Goal: Task Accomplishment & Management: Use online tool/utility

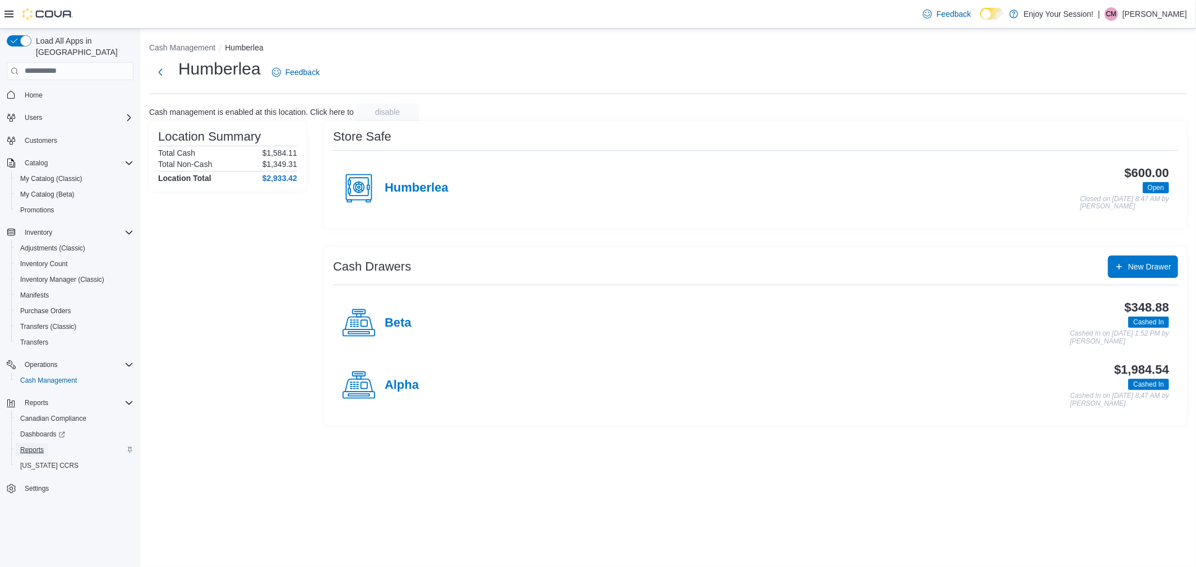
click at [43, 446] on span "Reports" at bounding box center [32, 450] width 24 height 9
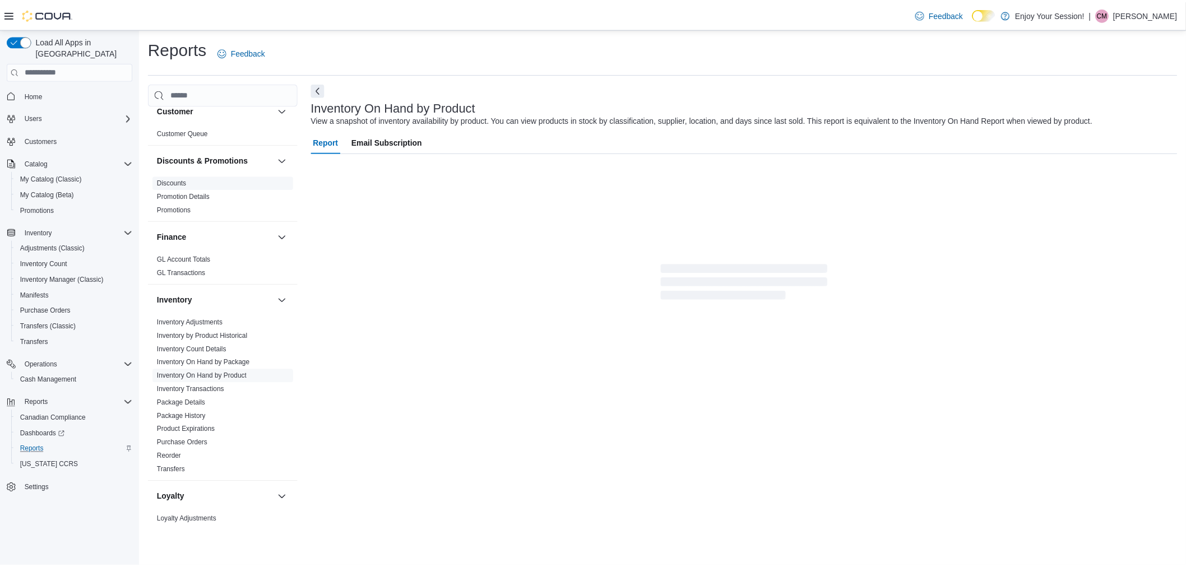
scroll to position [124, 0]
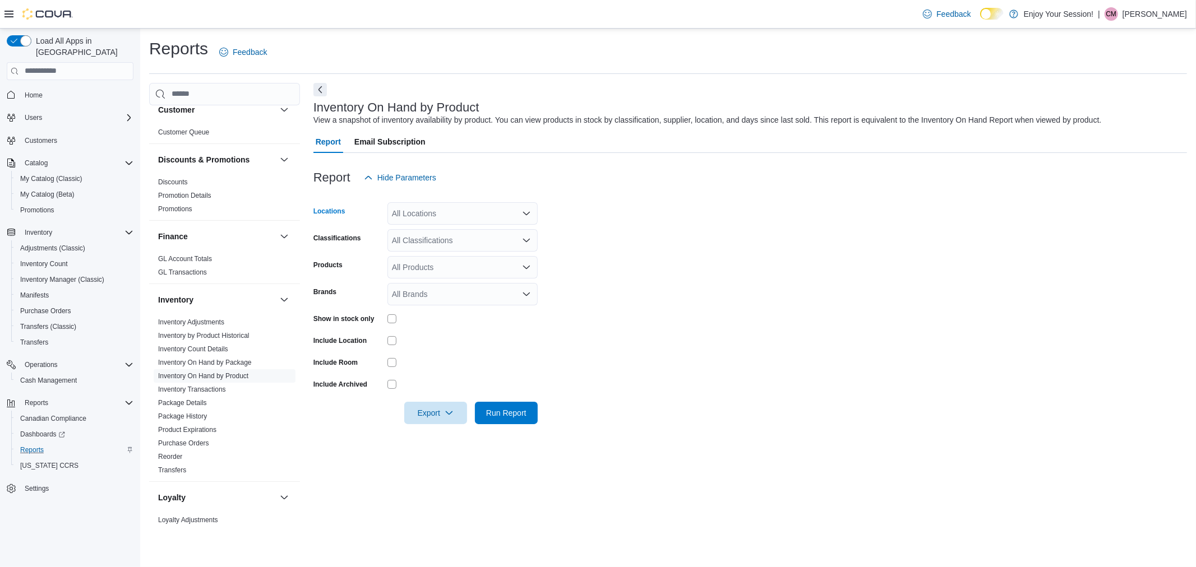
click at [436, 218] on div "All Locations" at bounding box center [462, 213] width 150 height 22
type input "***"
click at [483, 227] on div "Humberlea" at bounding box center [462, 232] width 137 height 11
click at [754, 244] on form "Locations [GEOGRAPHIC_DATA] Combo box. Selected. [GEOGRAPHIC_DATA]. Press Backs…" at bounding box center [750, 306] width 874 height 235
click at [415, 271] on div "All Products" at bounding box center [462, 267] width 150 height 22
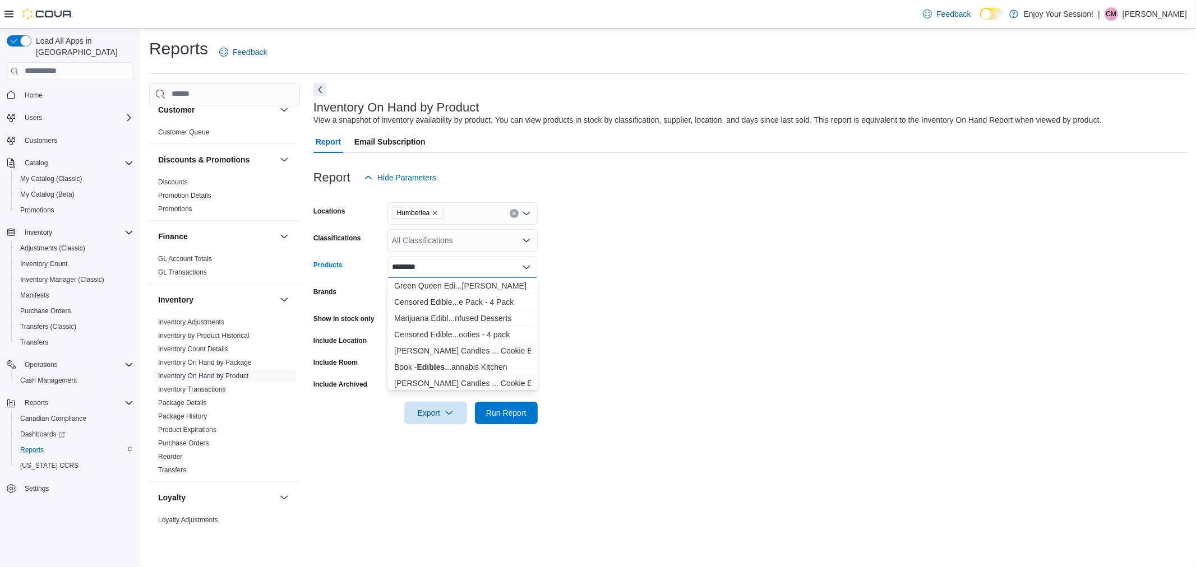
drag, startPoint x: 435, startPoint y: 267, endPoint x: 391, endPoint y: 268, distance: 44.3
click at [391, 268] on div "*******" at bounding box center [462, 267] width 150 height 22
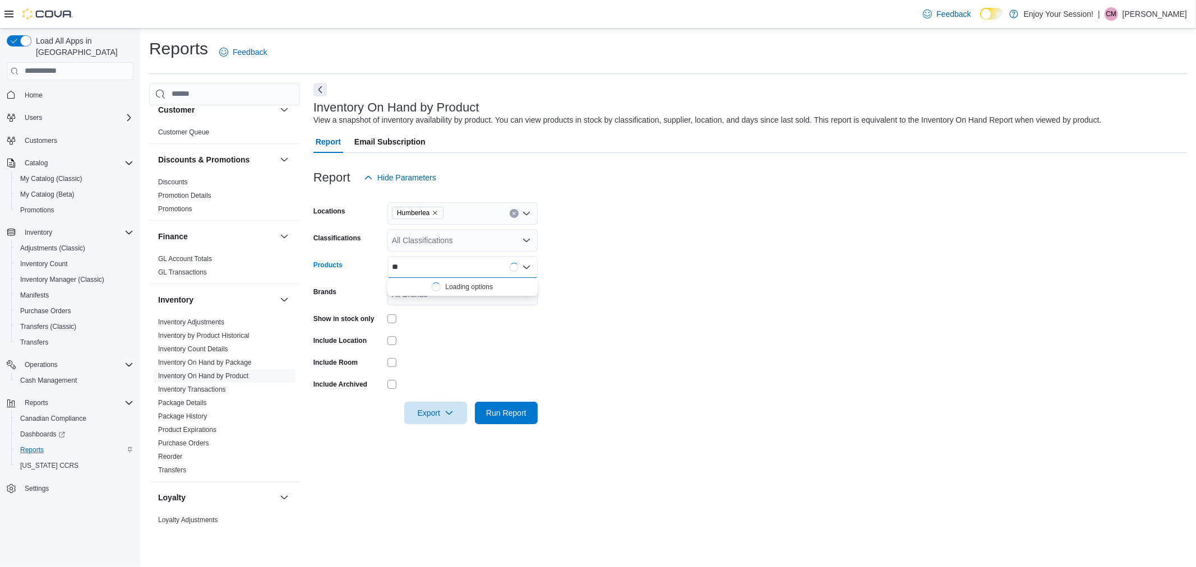
type input "*"
click at [427, 233] on div "All Classifications" at bounding box center [462, 240] width 150 height 22
type input "*******"
click at [436, 251] on button "Edibles" at bounding box center [462, 259] width 150 height 16
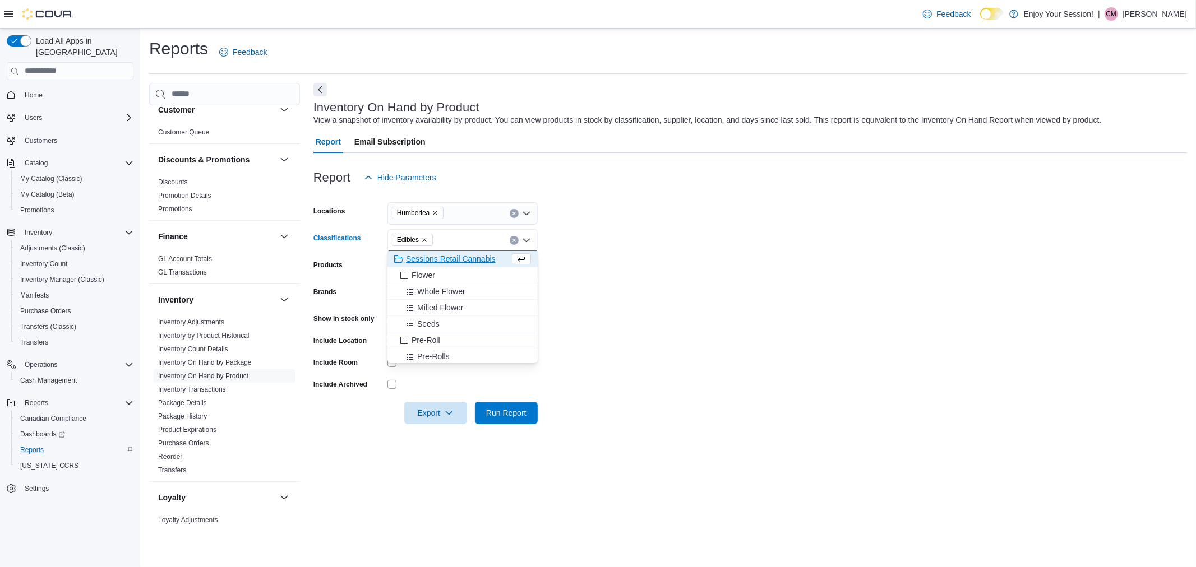
click at [796, 230] on form "Locations Humberlea Classifications Edibles Combo box. Selected. Edibles . Pres…" at bounding box center [750, 306] width 874 height 235
click at [384, 320] on div "Show in stock only" at bounding box center [425, 318] width 224 height 17
click at [516, 411] on span "Run Report" at bounding box center [506, 412] width 40 height 11
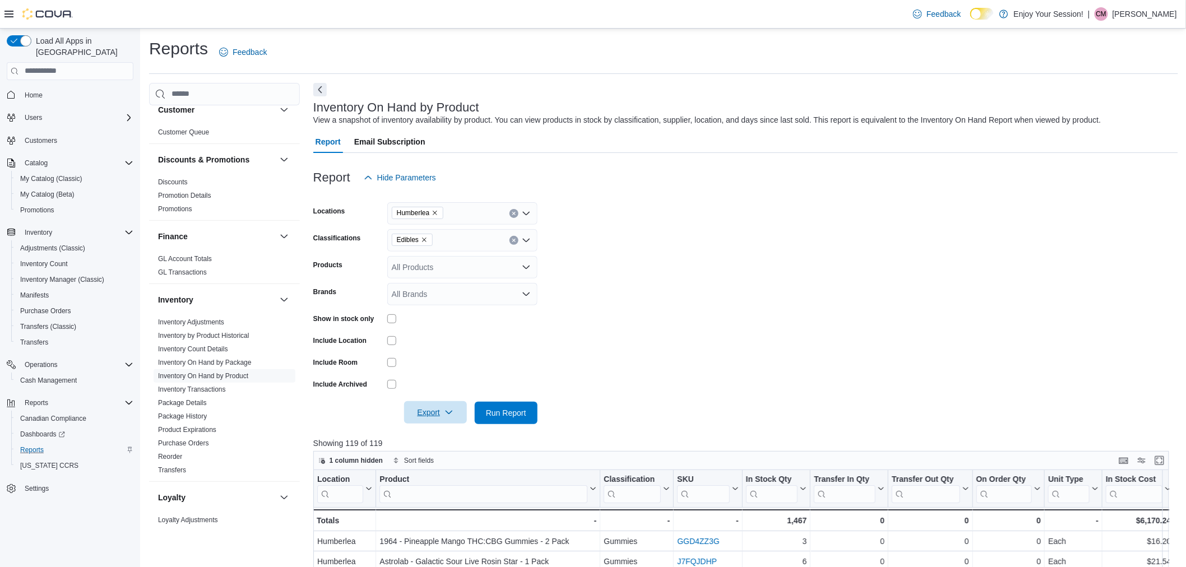
click at [440, 417] on span "Export" at bounding box center [435, 412] width 49 height 22
click at [460, 435] on span "Export to Excel" at bounding box center [437, 435] width 50 height 9
click at [459, 406] on span "Export" at bounding box center [435, 412] width 49 height 22
click at [464, 433] on button "Export to Excel" at bounding box center [437, 435] width 64 height 22
